Goal: Task Accomplishment & Management: Complete application form

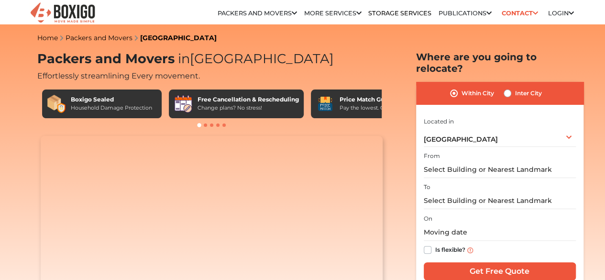
click at [515, 88] on label "Inter City" at bounding box center [528, 93] width 27 height 11
click at [509, 88] on input "Inter City" at bounding box center [508, 93] width 8 height 10
radio input "true"
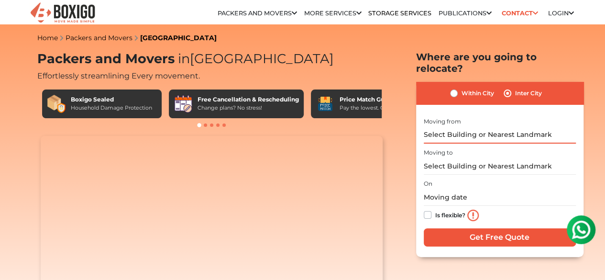
click at [501, 127] on input "text" at bounding box center [500, 135] width 152 height 17
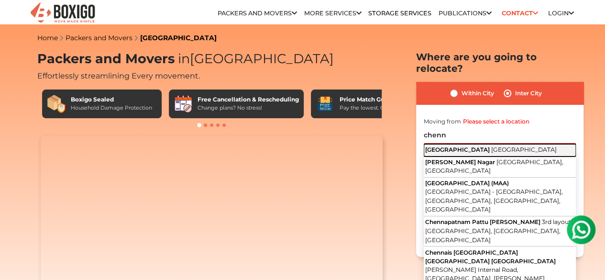
click at [491, 146] on span "[GEOGRAPHIC_DATA]" at bounding box center [524, 149] width 66 height 7
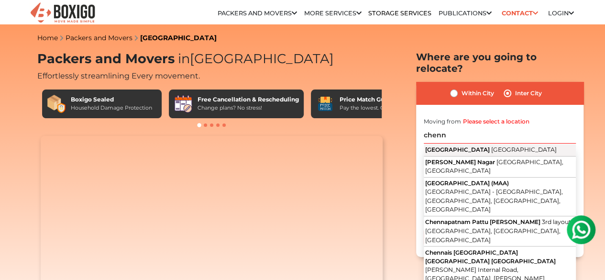
type input "[GEOGRAPHIC_DATA], [GEOGRAPHIC_DATA]"
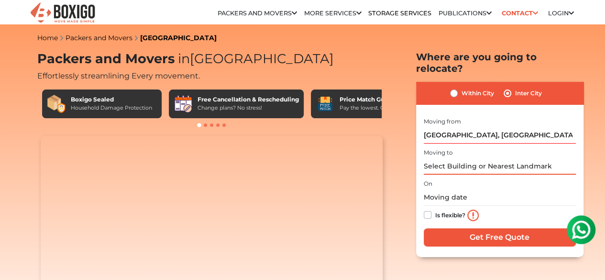
click at [467, 159] on input "text" at bounding box center [500, 166] width 152 height 17
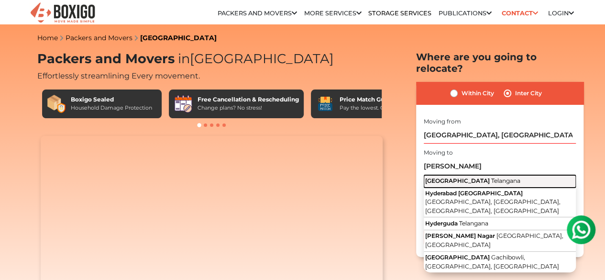
click at [491, 177] on span "Telangana" at bounding box center [505, 180] width 29 height 7
type input "[GEOGRAPHIC_DATA], [GEOGRAPHIC_DATA]"
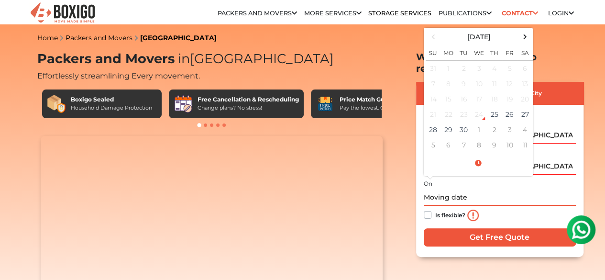
click at [475, 189] on input "text" at bounding box center [500, 197] width 152 height 17
click at [435, 209] on label "Is flexible?" at bounding box center [450, 214] width 30 height 10
click at [430, 209] on input "Is flexible?" at bounding box center [428, 214] width 8 height 10
checkbox input "true"
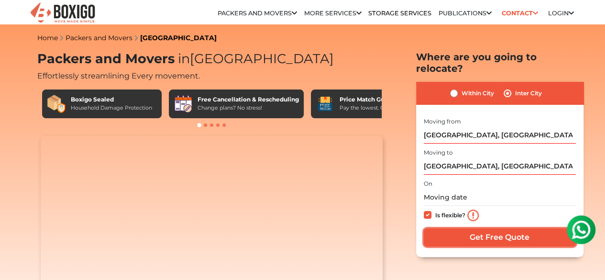
click at [491, 228] on input "Get Free Quote" at bounding box center [500, 237] width 152 height 18
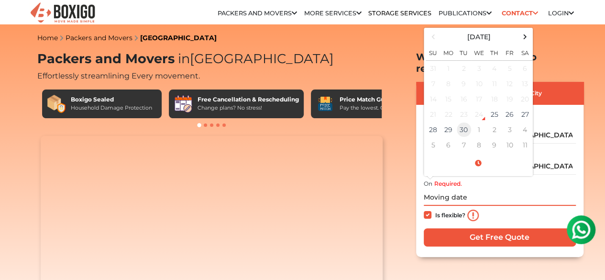
click at [464, 122] on td "30" at bounding box center [463, 129] width 15 height 15
type input "[DATE] 12:00 AM"
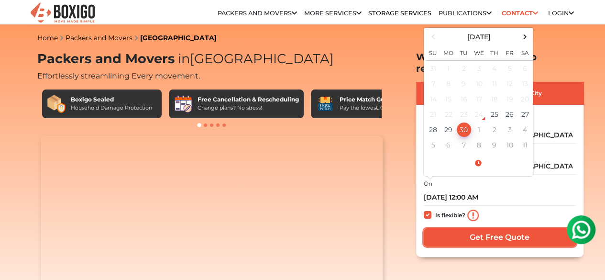
click at [499, 230] on input "Get Free Quote" at bounding box center [500, 237] width 152 height 18
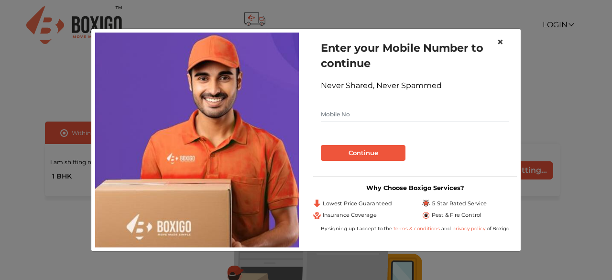
click at [505, 45] on button "×" at bounding box center [500, 42] width 22 height 27
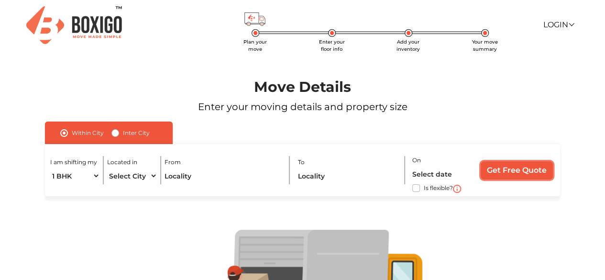
click at [537, 162] on input "Get Free Quote" at bounding box center [517, 170] width 72 height 18
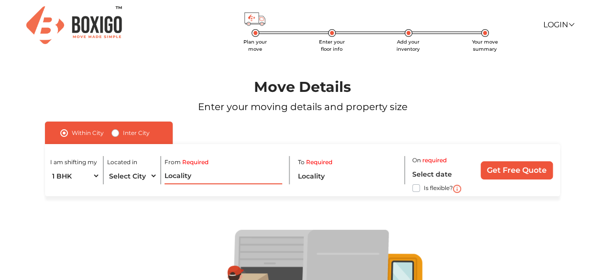
click at [194, 171] on input "text" at bounding box center [224, 175] width 118 height 17
type input "ch"
click at [123, 131] on label "Inter City" at bounding box center [136, 132] width 27 height 11
click at [113, 131] on input "Inter City" at bounding box center [115, 132] width 8 height 10
radio input "true"
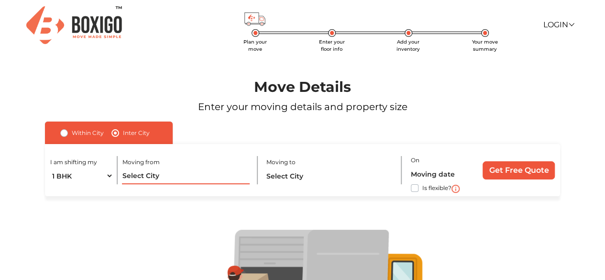
click at [167, 177] on input "text" at bounding box center [185, 175] width 127 height 17
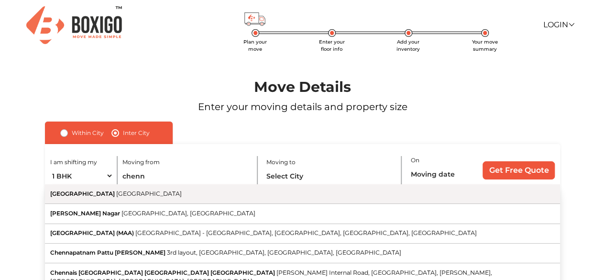
click at [137, 199] on button "[GEOGRAPHIC_DATA] [GEOGRAPHIC_DATA]" at bounding box center [302, 194] width 515 height 20
type input "[GEOGRAPHIC_DATA], [GEOGRAPHIC_DATA]"
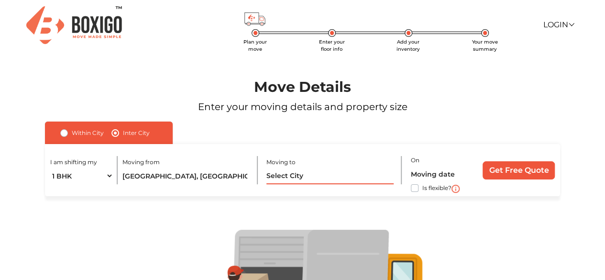
click at [281, 179] on input "text" at bounding box center [329, 175] width 127 height 17
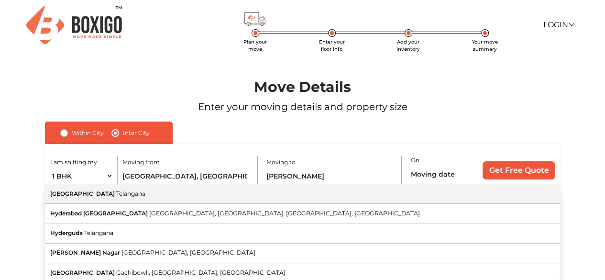
click at [218, 196] on button "Hyderabad [GEOGRAPHIC_DATA]" at bounding box center [302, 194] width 515 height 20
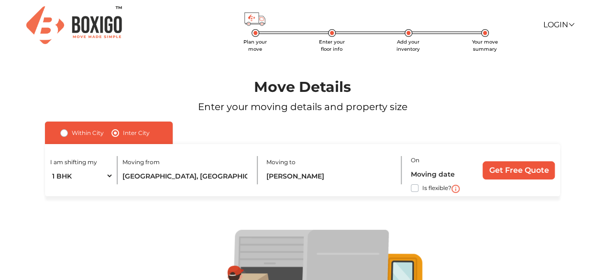
type input "[GEOGRAPHIC_DATA], [GEOGRAPHIC_DATA]"
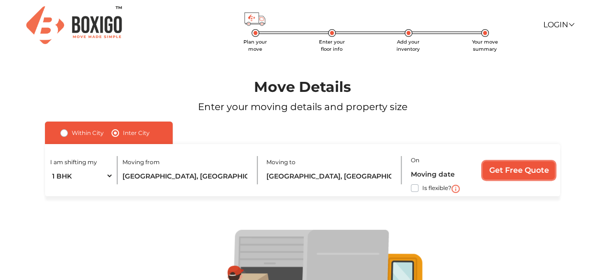
click at [510, 166] on input "Get Free Quote" at bounding box center [519, 170] width 72 height 18
click at [419, 186] on div "Is flexible?" at bounding box center [443, 187] width 64 height 11
click at [422, 188] on label "Is flexible?" at bounding box center [436, 187] width 29 height 10
click at [53, 188] on input "Is flexible?" at bounding box center [49, 187] width 8 height 10
checkbox input "true"
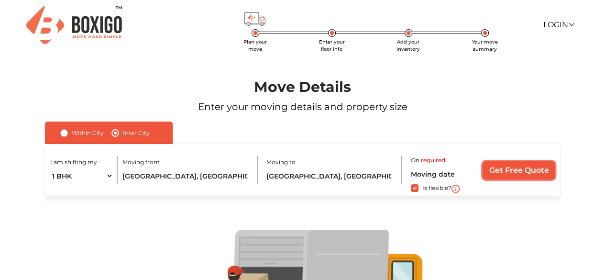
click at [513, 175] on input "Get Free Quote" at bounding box center [519, 170] width 72 height 18
click at [513, 168] on input "Get Free Quote" at bounding box center [519, 170] width 72 height 18
click at [460, 187] on div "Is flexible?" at bounding box center [443, 187] width 64 height 11
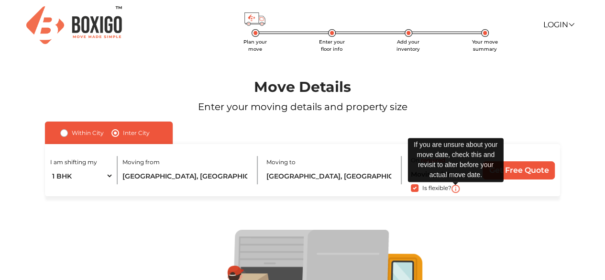
click at [455, 189] on img at bounding box center [456, 189] width 8 height 8
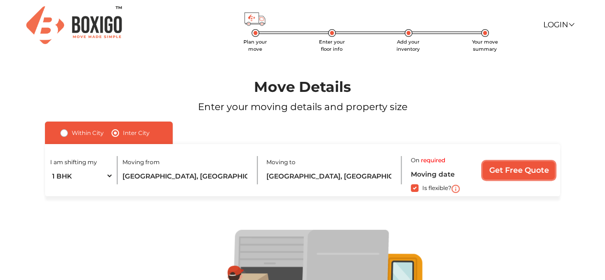
click at [529, 164] on input "Get Free Quote" at bounding box center [519, 170] width 72 height 18
